Goal: Transaction & Acquisition: Subscribe to service/newsletter

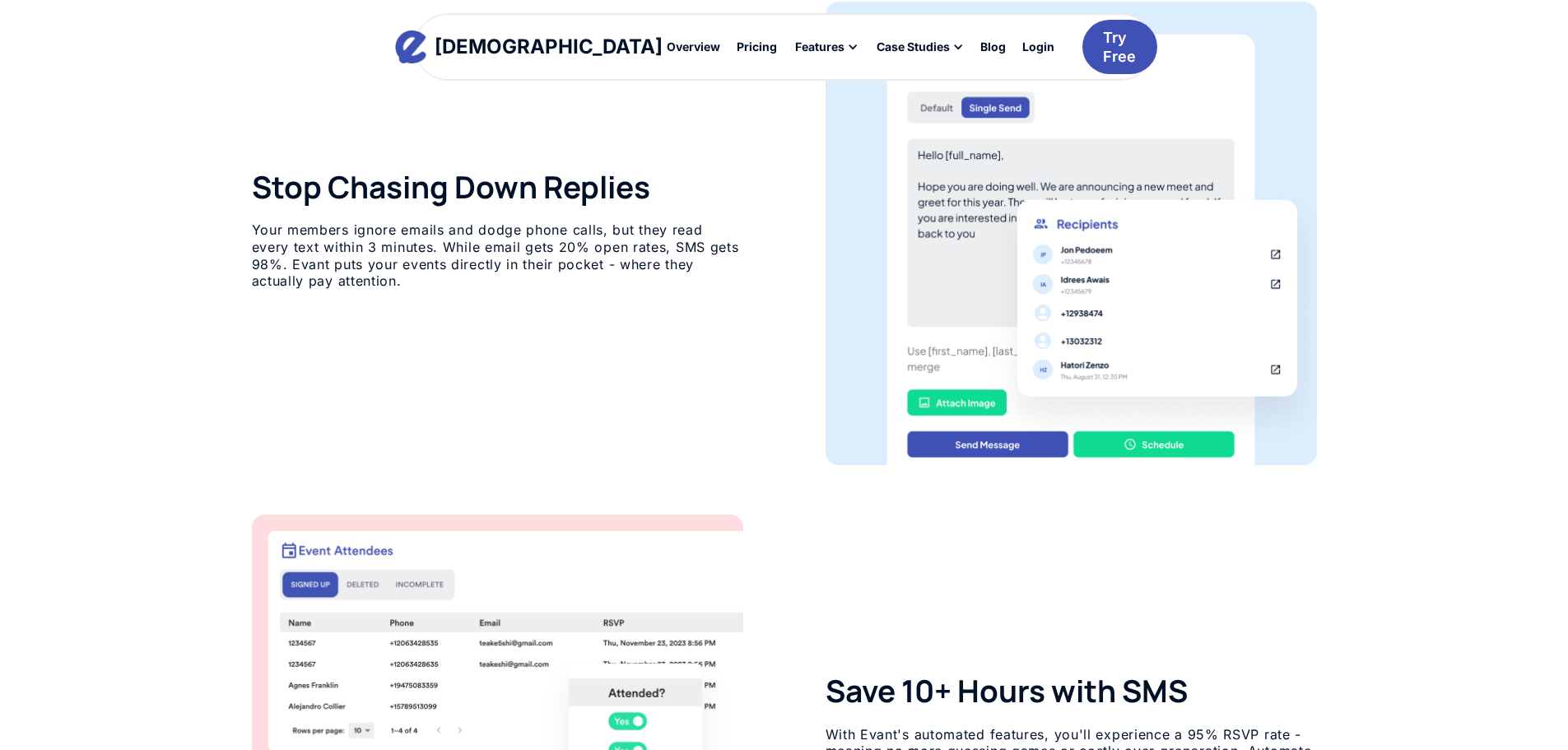
scroll to position [1204, 0]
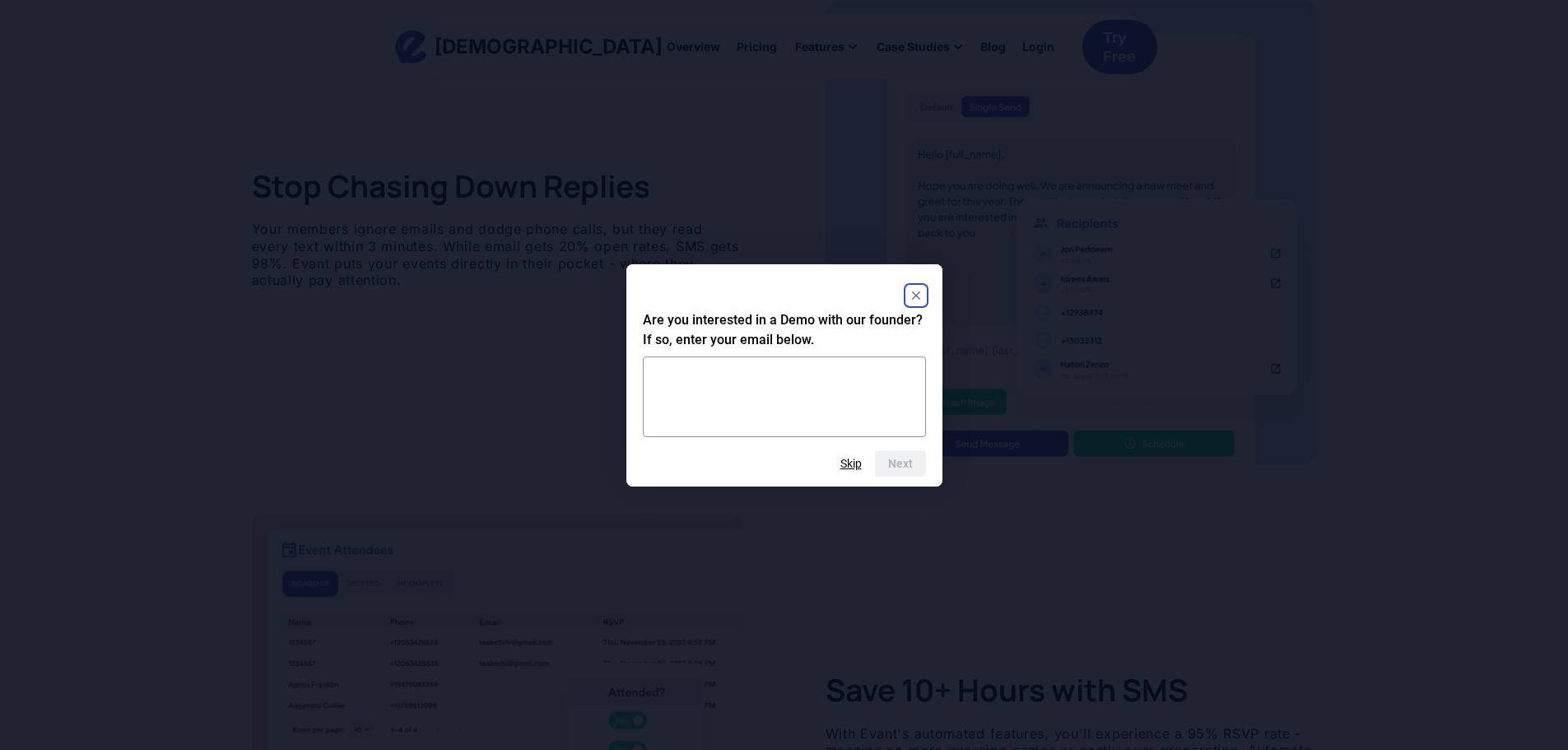
click at [916, 293] on rect "Close" at bounding box center [916, 296] width 20 height 20
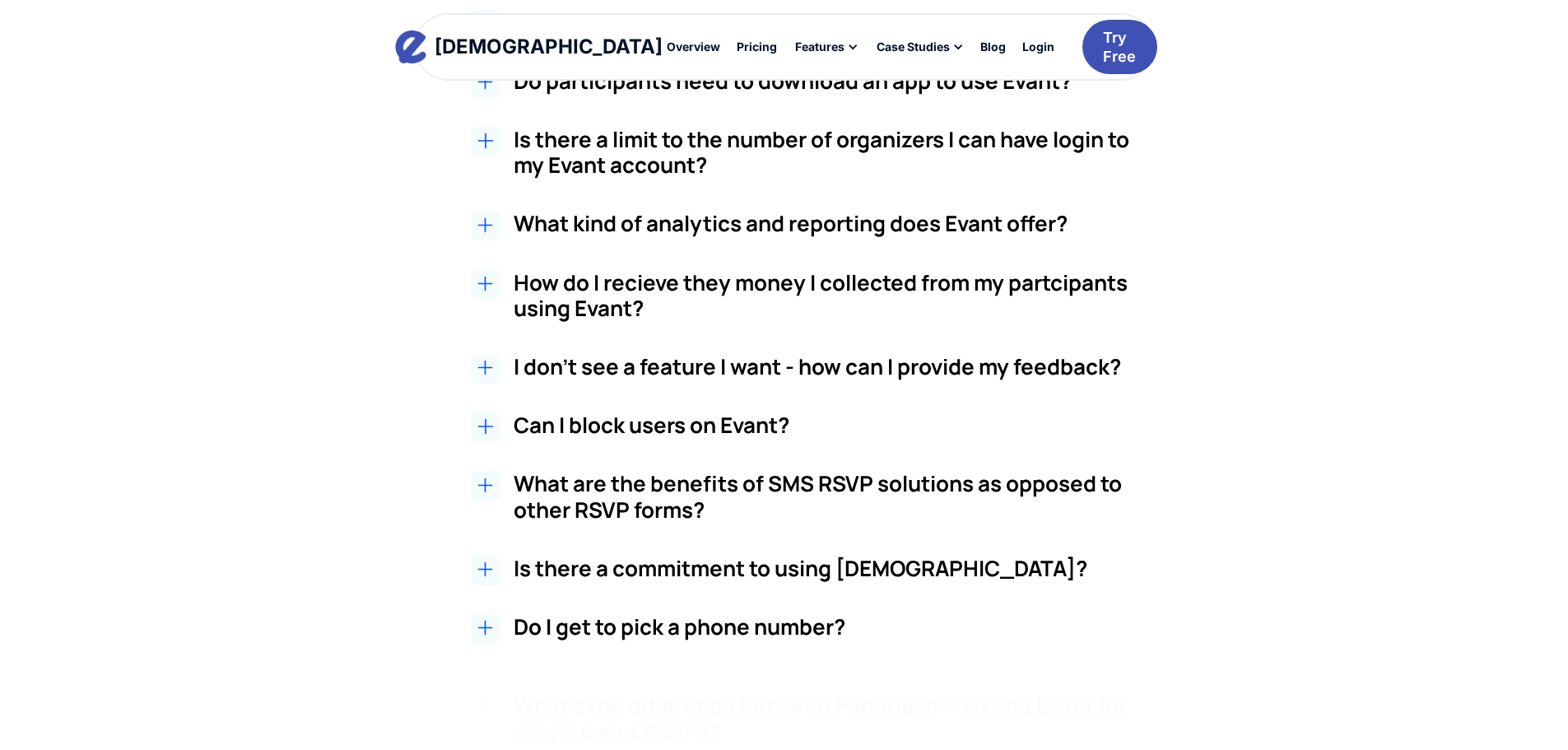
scroll to position [3035, 0]
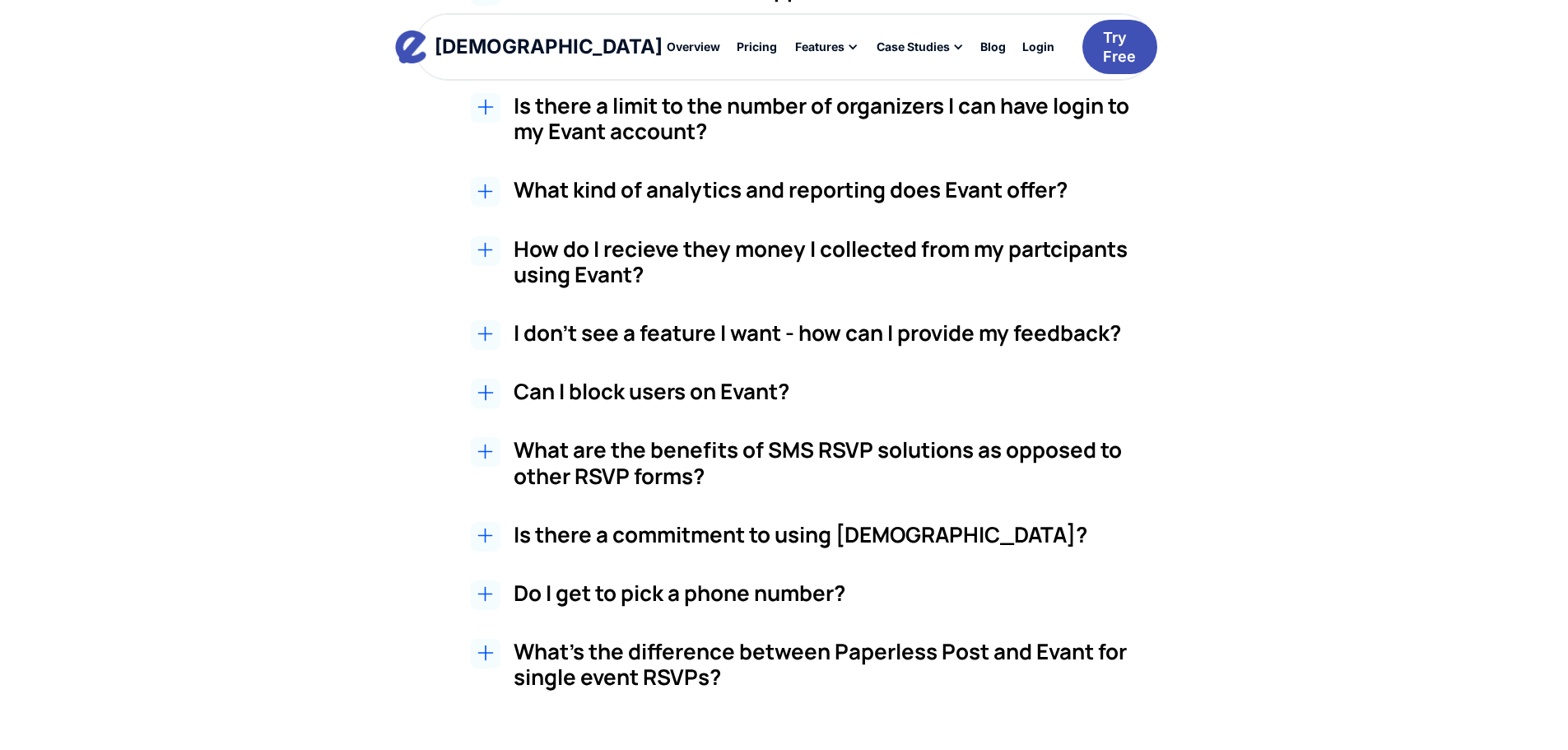
click at [482, 536] on icon at bounding box center [483, 536] width 7 height 0
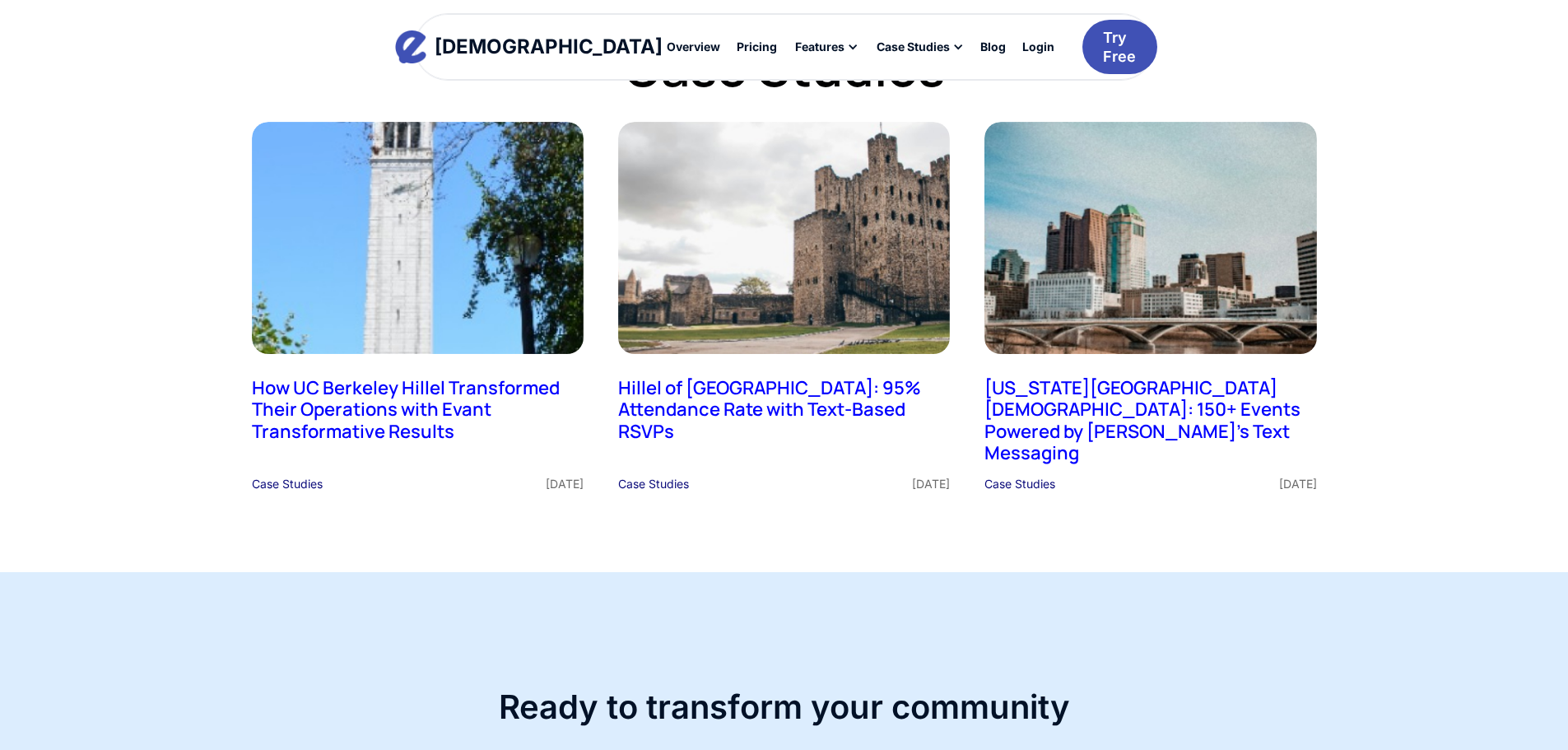
scroll to position [3788, 0]
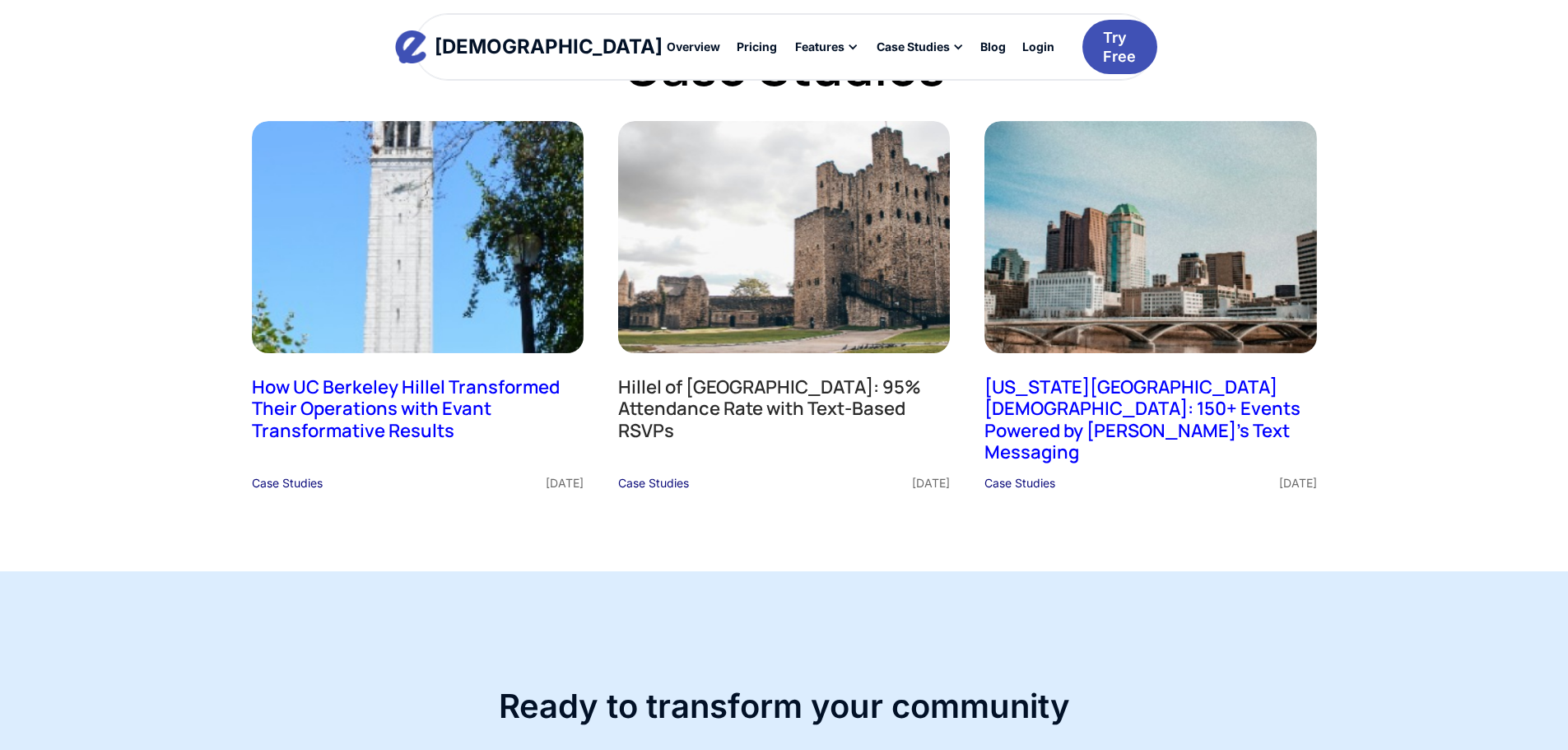
click at [746, 378] on h2 "Hillel of [GEOGRAPHIC_DATA]: 95% Attendance Rate with Text-Based RSVPs" at bounding box center [784, 408] width 332 height 65
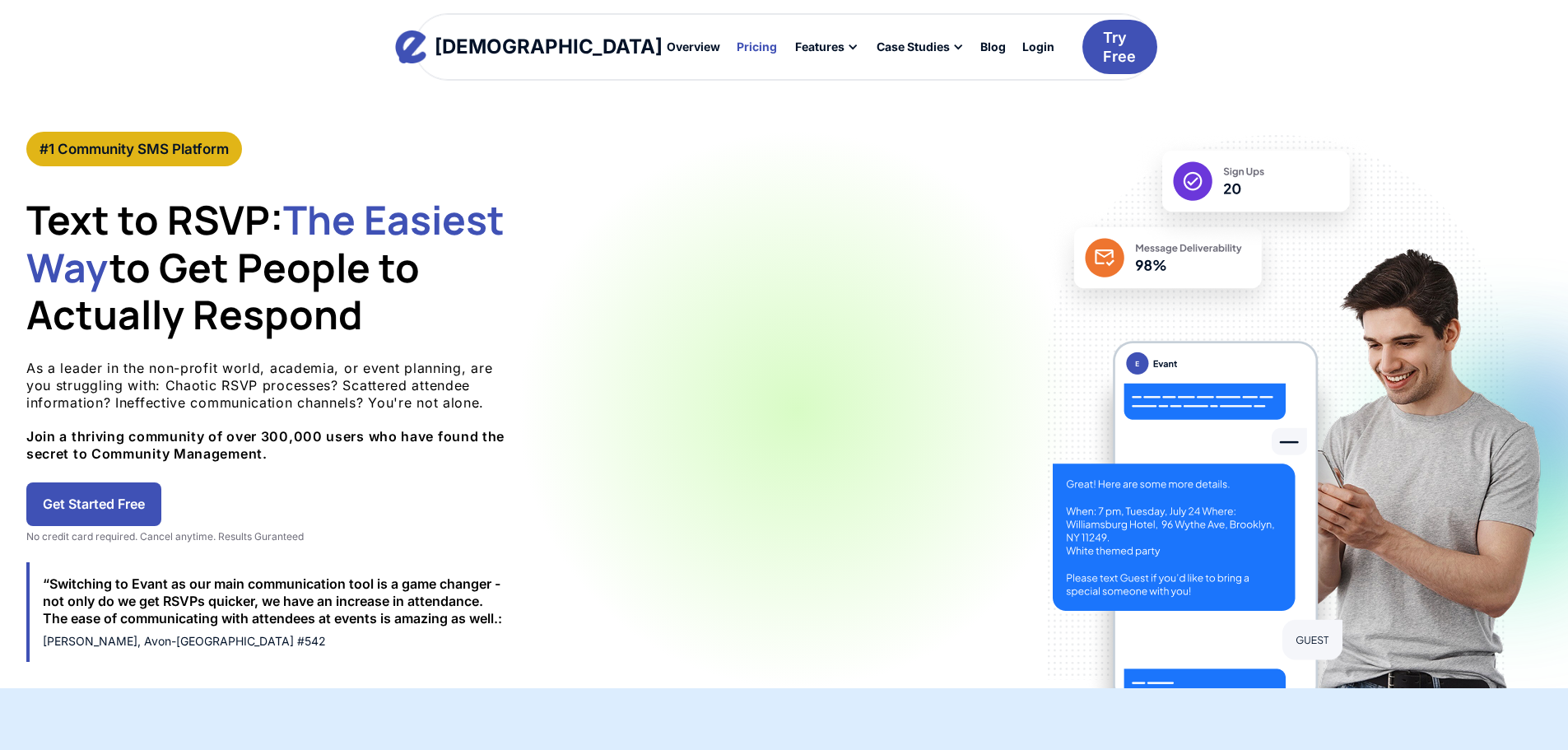
click at [737, 45] on div "Pricing" at bounding box center [757, 47] width 41 height 12
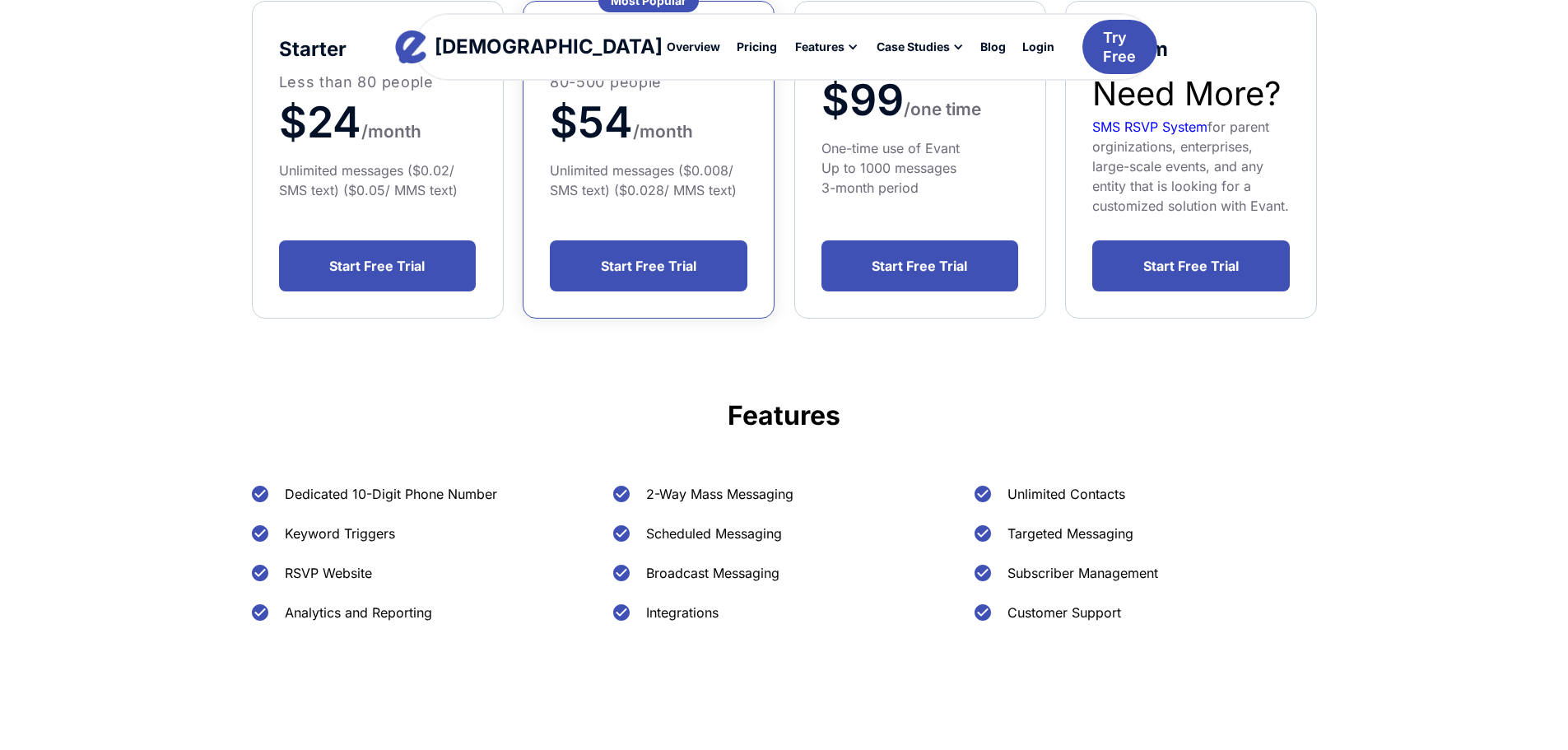
scroll to position [397, 0]
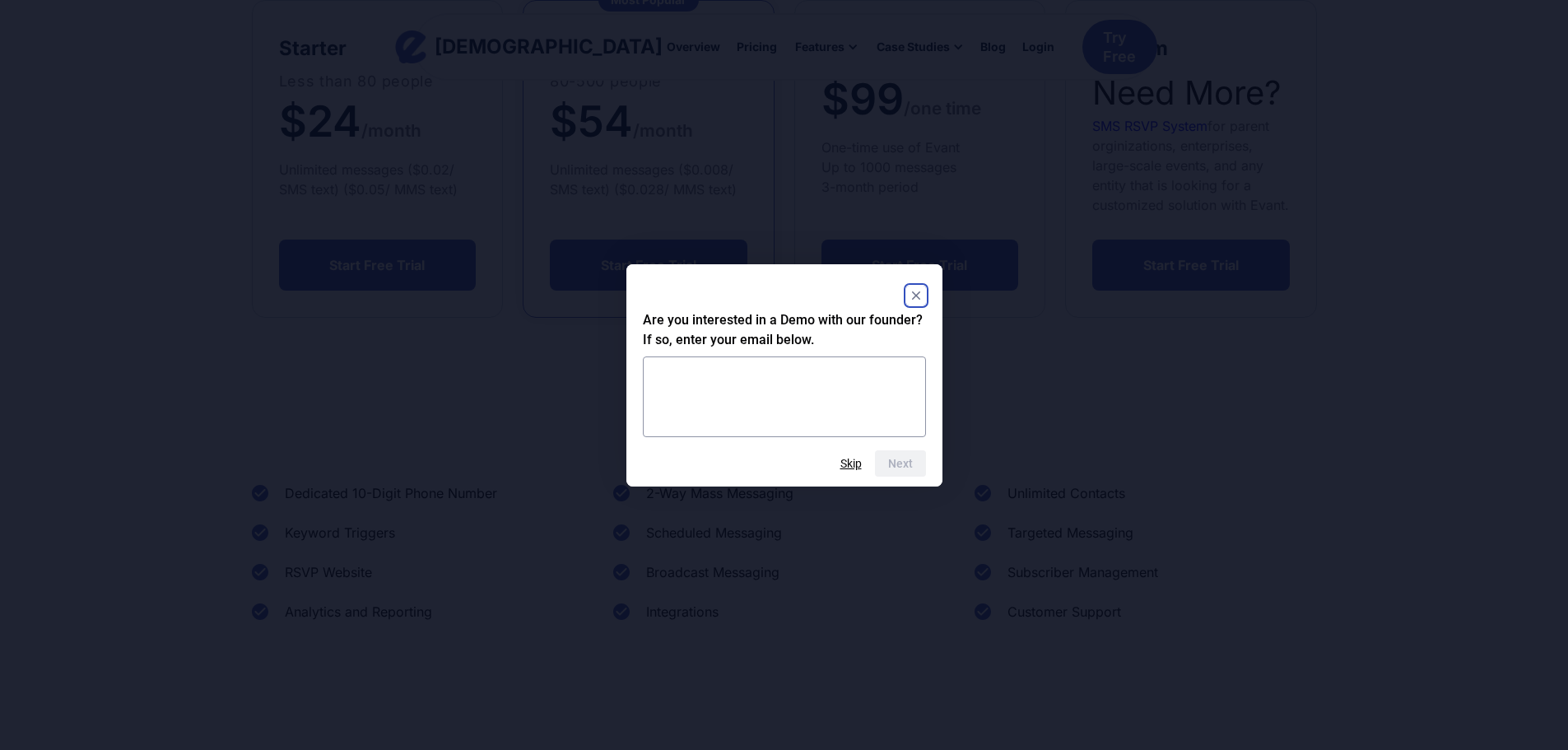
click at [910, 296] on rect "Close" at bounding box center [916, 296] width 20 height 20
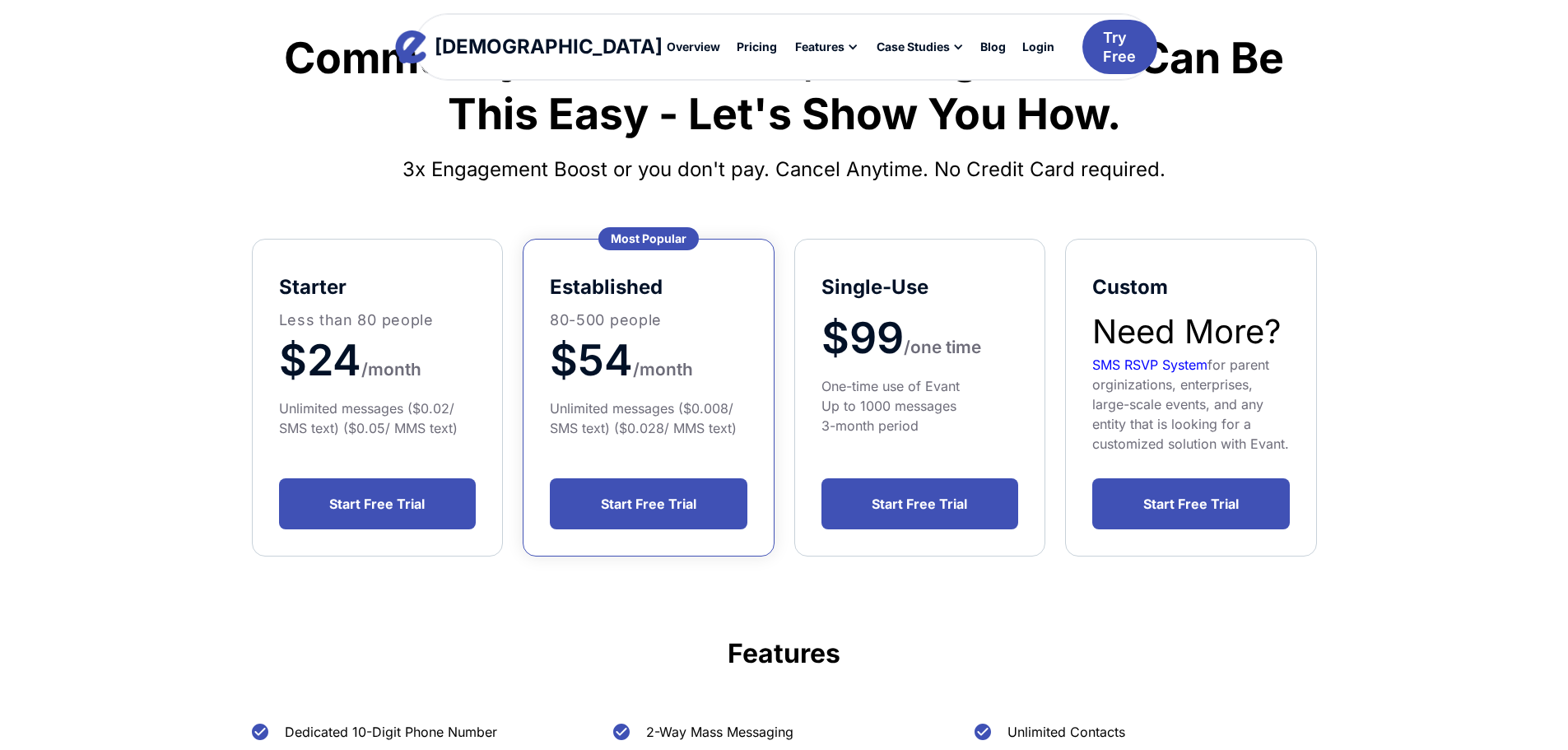
scroll to position [0, 0]
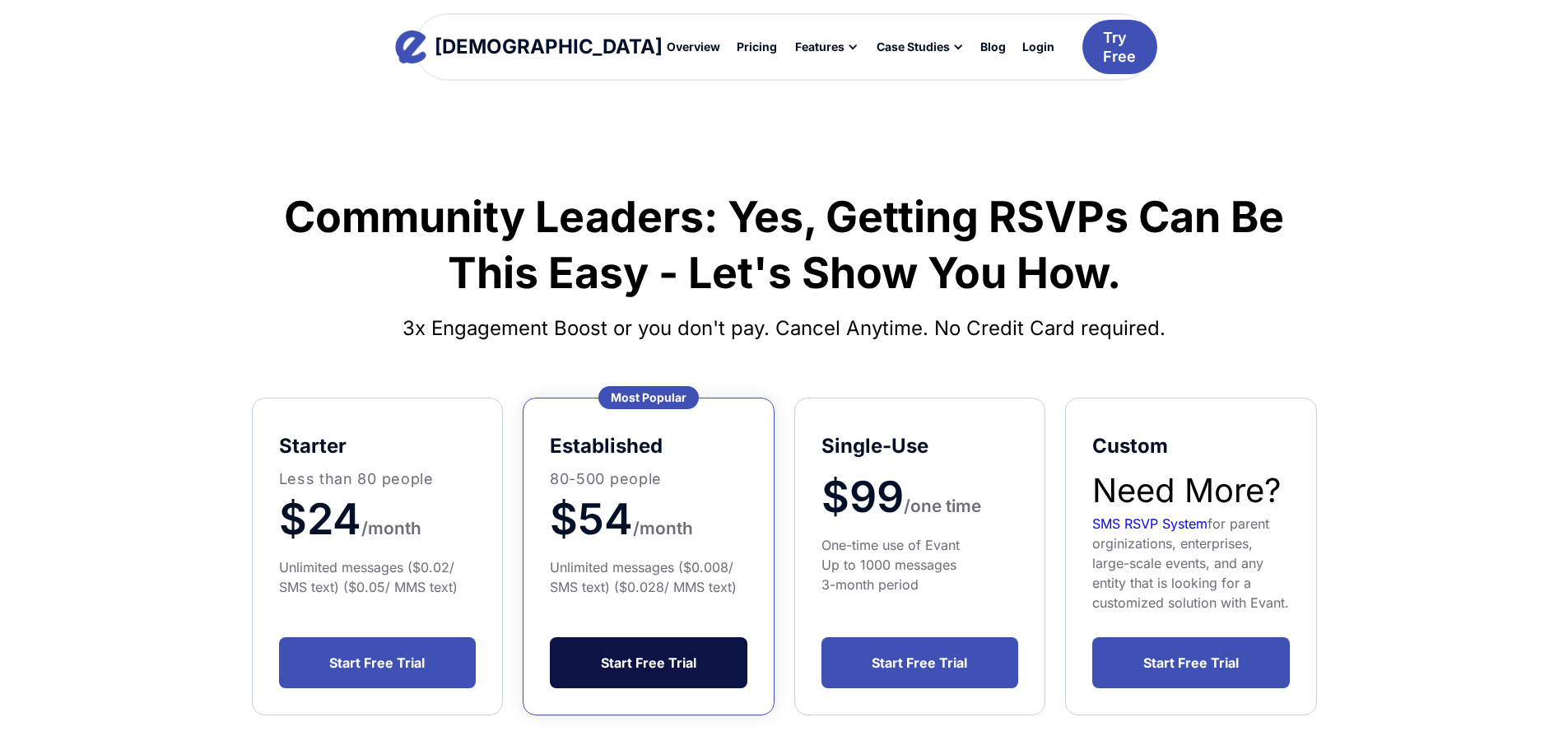
click at [640, 661] on link "Start Free Trial" at bounding box center [648, 663] width 198 height 51
